Goal: Information Seeking & Learning: Learn about a topic

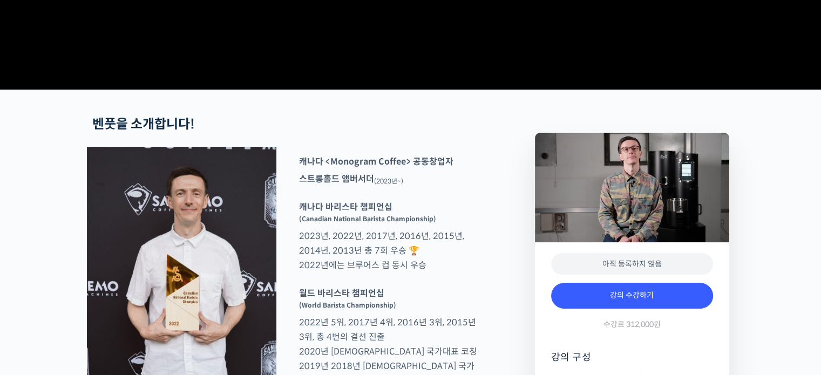
scroll to position [432, 0]
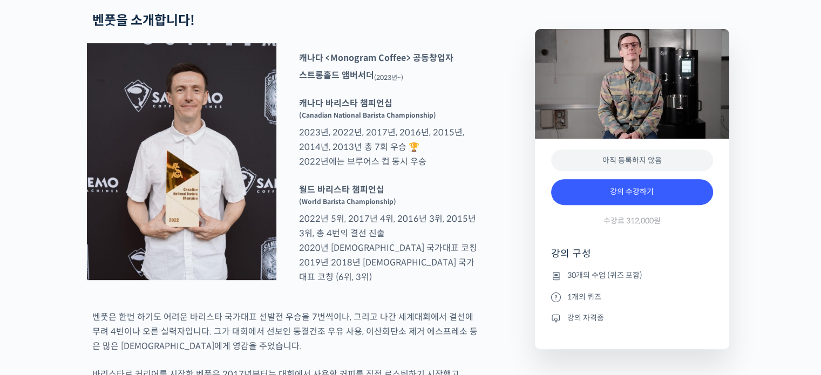
type input "[EMAIL_ADDRESS][DOMAIN_NAME]"
drag, startPoint x: 388, startPoint y: 84, endPoint x: 352, endPoint y: 74, distance: 38.1
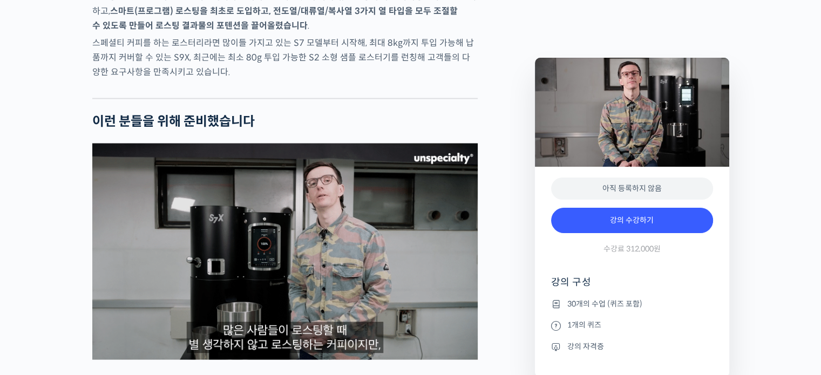
scroll to position [2104, 0]
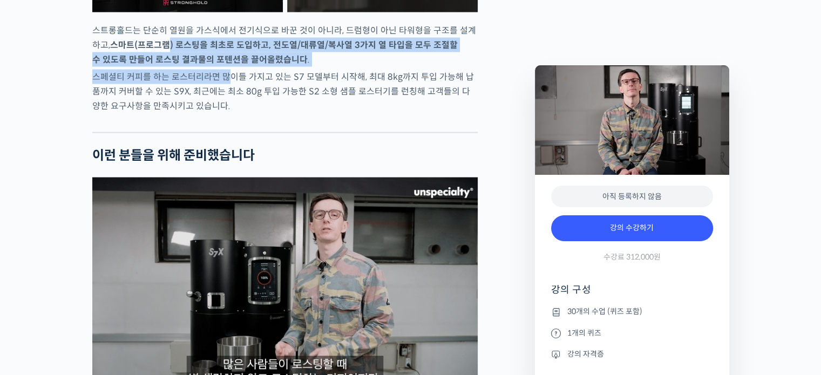
drag, startPoint x: 163, startPoint y: 69, endPoint x: 229, endPoint y: 101, distance: 73.4
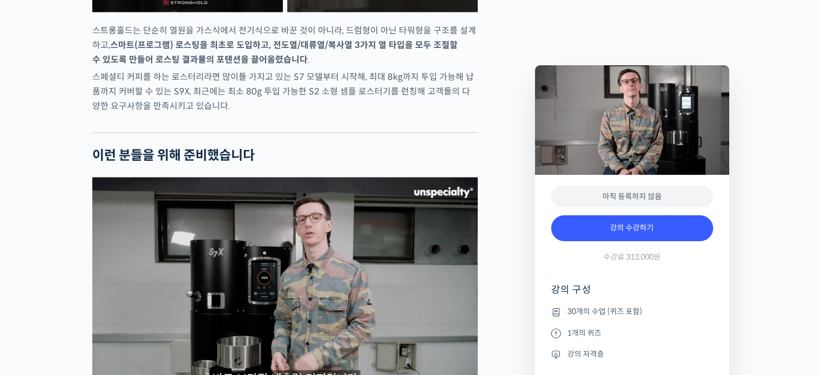
click at [305, 107] on p "스페셜티 커피를 하는 로스터리라면 많이들 가지고 있는 S7 모델부터 시작해, 최대 8kg까지 투입 가능해 납품까지 커버할 수 있는 S9X, 최…" at bounding box center [284, 92] width 385 height 44
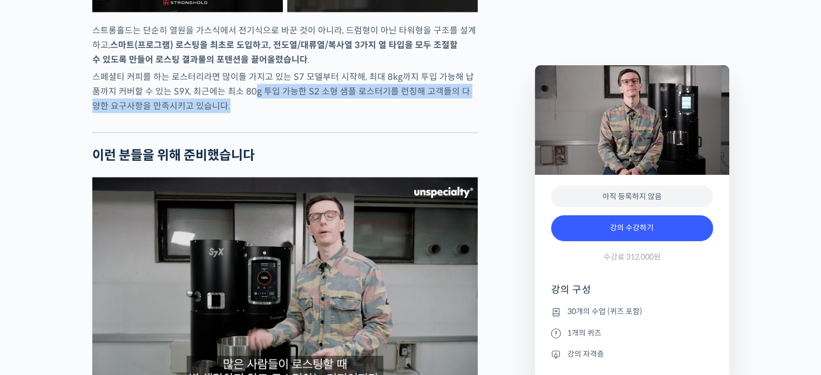
drag, startPoint x: 247, startPoint y: 124, endPoint x: 349, endPoint y: 123, distance: 102.0
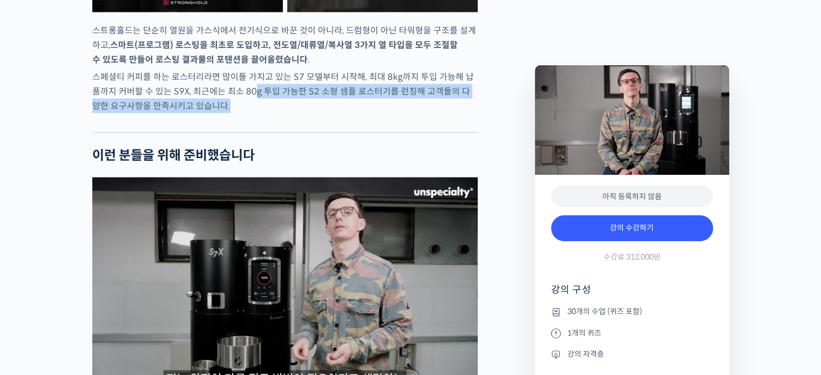
click at [339, 113] on p "스페셜티 커피를 하는 로스터리라면 많이들 가지고 있는 S7 모델부터 시작해, 최대 8kg까지 투입 가능해 납품까지 커버할 수 있는 S9X, 최…" at bounding box center [284, 92] width 385 height 44
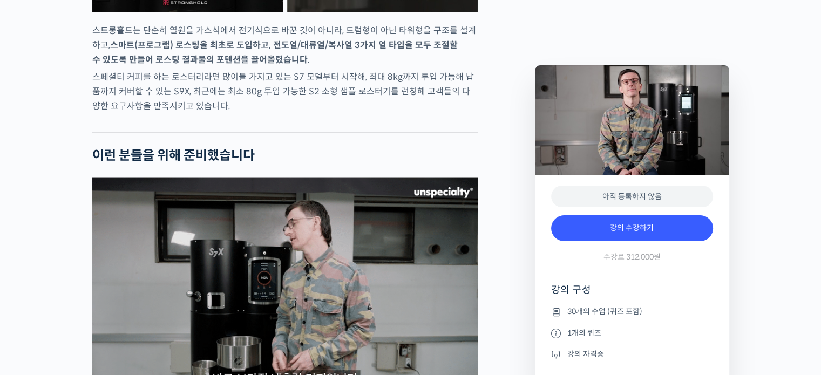
click at [439, 132] on div at bounding box center [284, 124] width 385 height 16
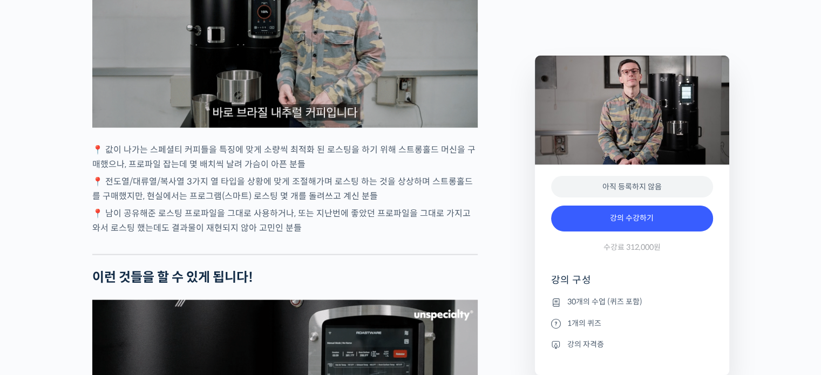
scroll to position [2374, 0]
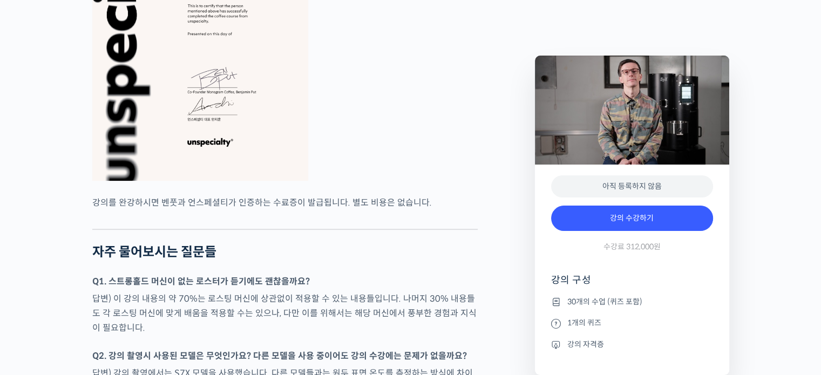
scroll to position [4424, 0]
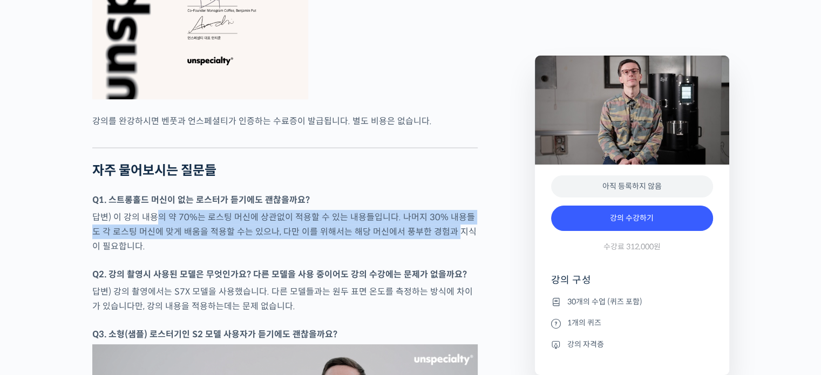
drag, startPoint x: 164, startPoint y: 236, endPoint x: 440, endPoint y: 256, distance: 277.0
click at [440, 254] on p "답변) 이 강의 내용의 약 70%는 로스팅 머신에 상관없이 적용할 수 있는 내용들입니다. 나머지 30% 내용들도 각 로스팅 머신에 맞게 배움을…" at bounding box center [284, 232] width 385 height 44
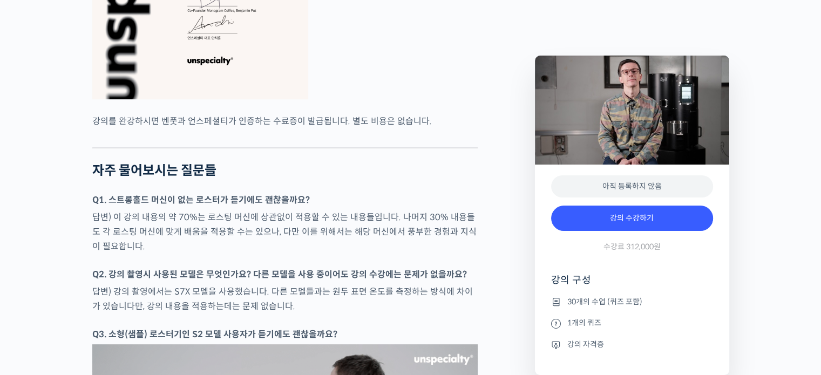
click at [427, 267] on div at bounding box center [284, 261] width 385 height 11
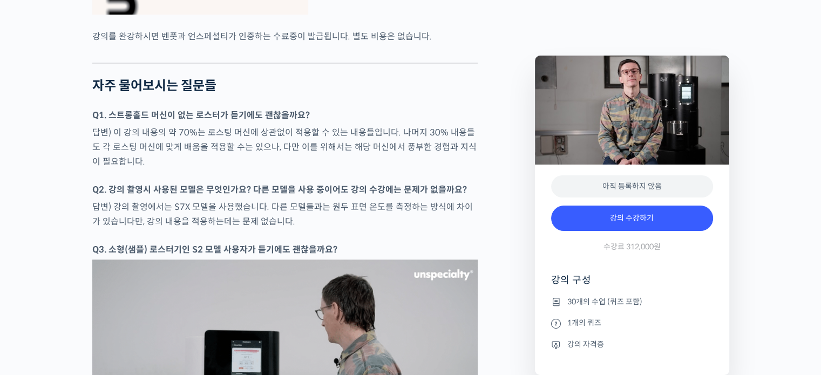
scroll to position [4532, 0]
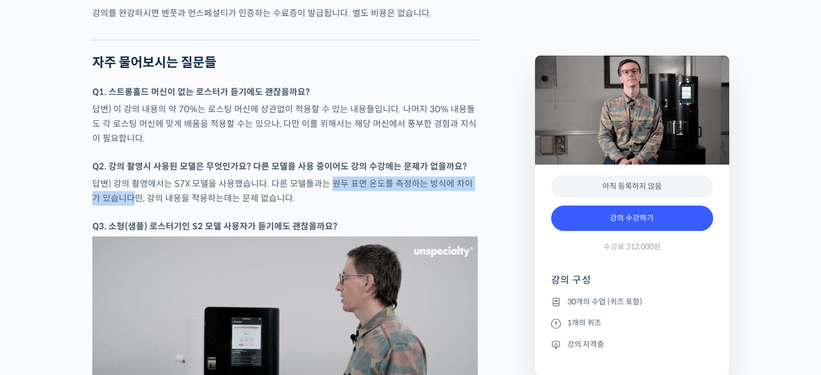
drag, startPoint x: 151, startPoint y: 215, endPoint x: 325, endPoint y: 196, distance: 175.8
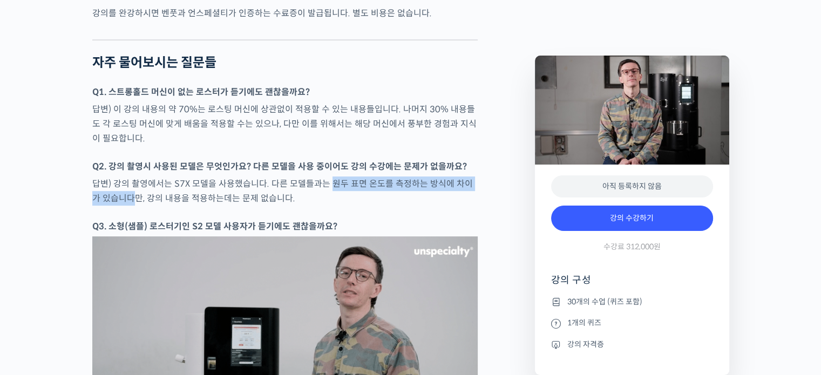
click at [445, 206] on p "답변) 강의 촬영에서는 S7X 모델을 사용했습니다. 다른 모델들과는 원두 표면 온도를 측정하는 방식에 차이가 있습니다만, 강의 내용을 적용하는…" at bounding box center [284, 190] width 385 height 29
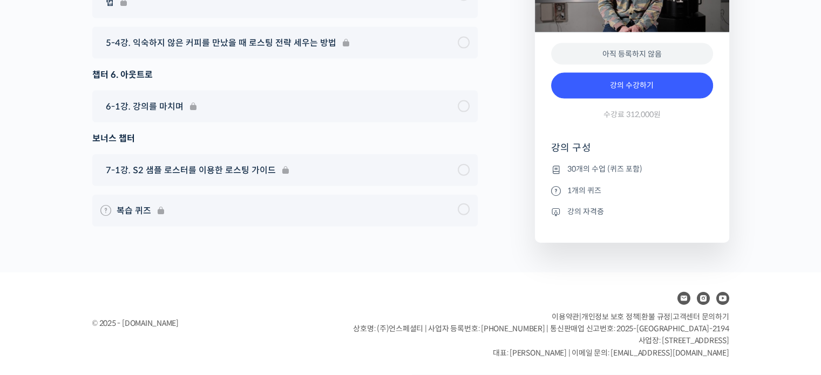
scroll to position [6529, 0]
